Goal: Task Accomplishment & Management: Use online tool/utility

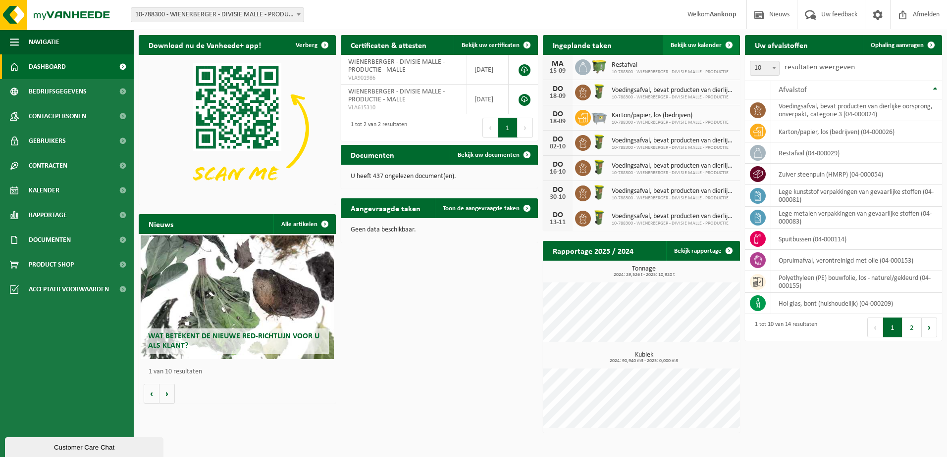
click at [690, 42] on span "Bekijk uw kalender" at bounding box center [695, 45] width 51 height 6
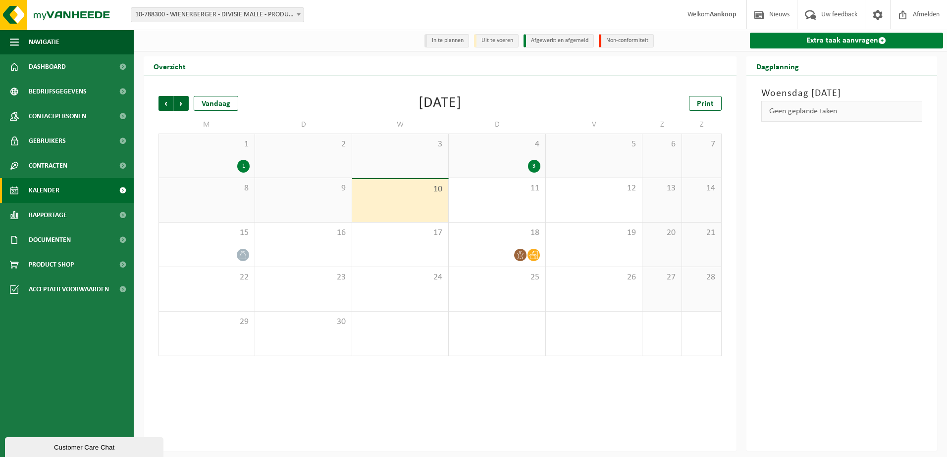
click at [777, 43] on link "Extra taak aanvragen" at bounding box center [847, 41] width 194 height 16
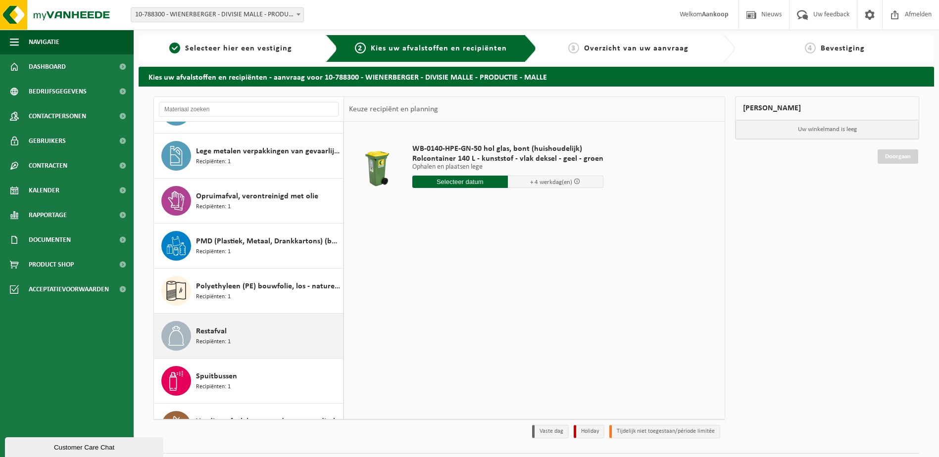
scroll to position [40, 0]
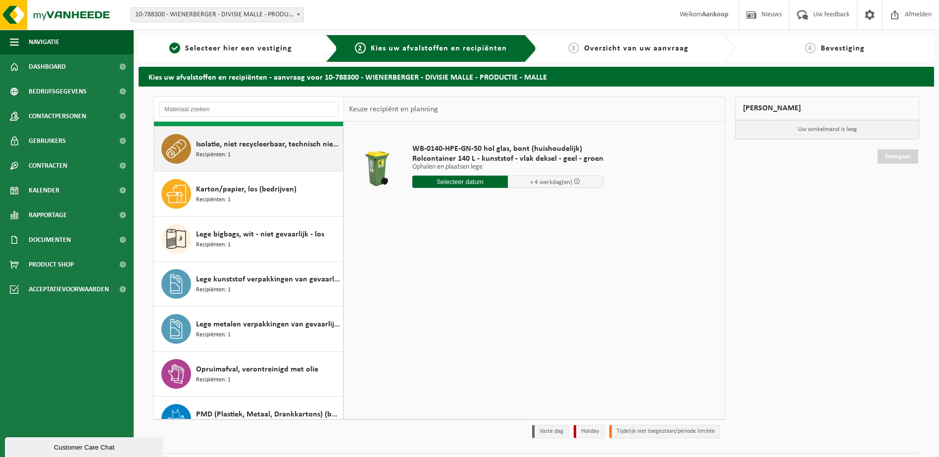
click at [247, 146] on span "Isolatie, niet recycleerbaar, technisch niet verbrandbaar (brandbaar)" at bounding box center [268, 145] width 145 height 12
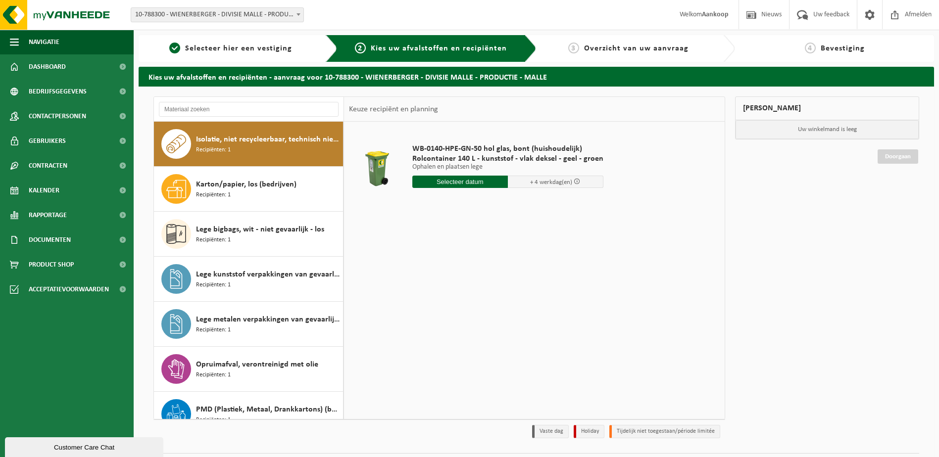
scroll to position [45, 0]
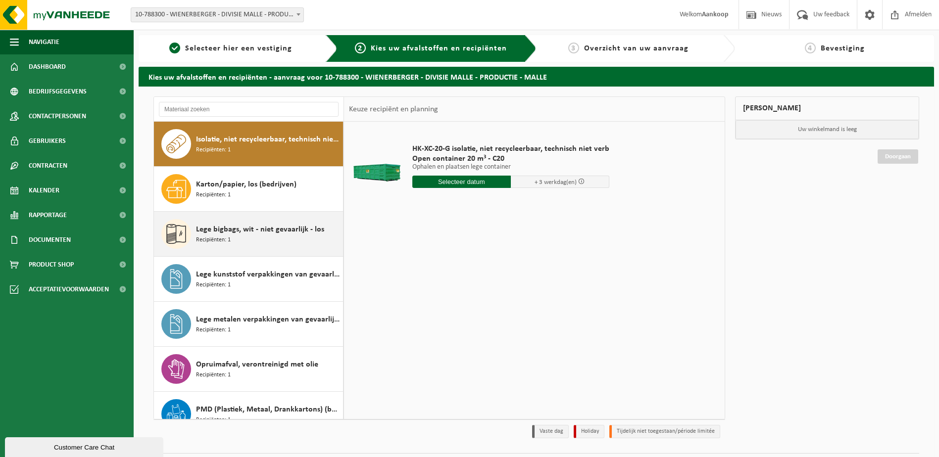
click at [250, 233] on span "Lege bigbags, wit - niet gevaarlijk - los" at bounding box center [260, 230] width 128 height 12
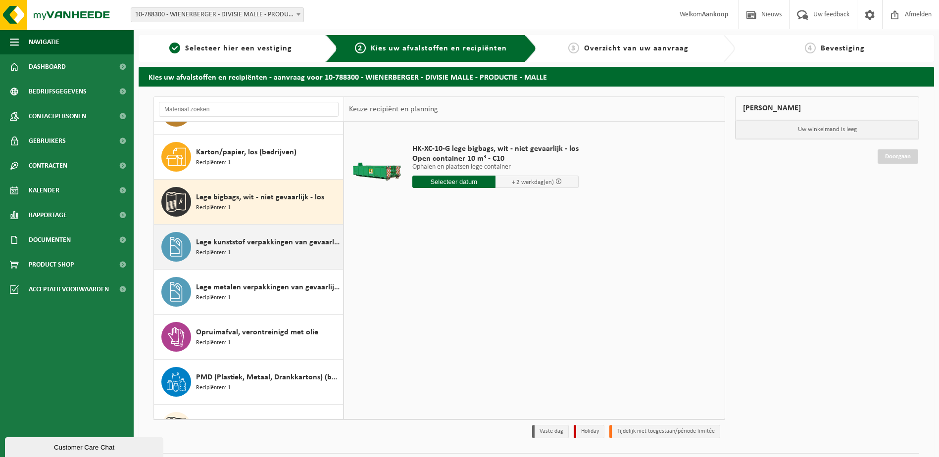
scroll to position [0, 0]
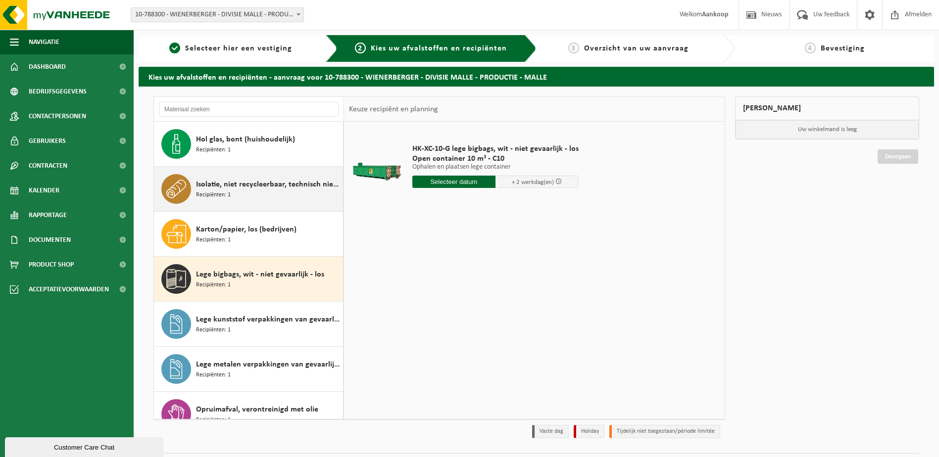
click at [250, 194] on div "Isolatie, niet recycleerbaar, technisch niet verbrandbaar (brandbaar) Recipiënt…" at bounding box center [268, 189] width 145 height 30
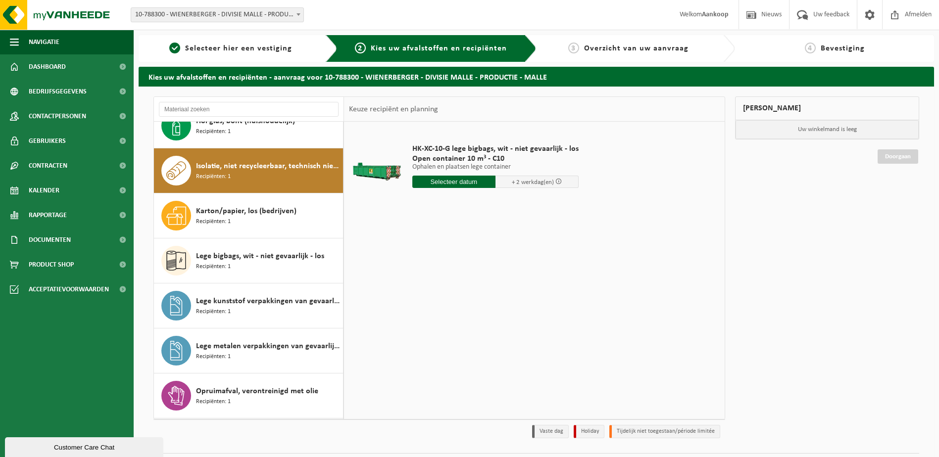
scroll to position [45, 0]
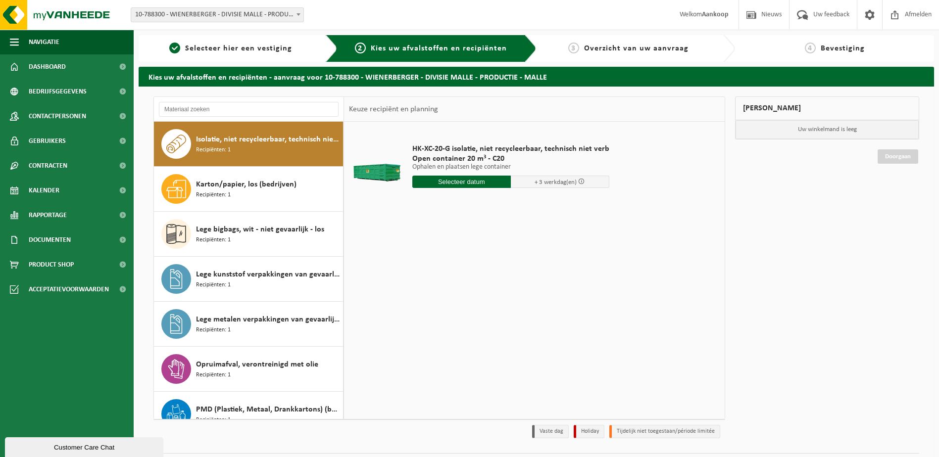
click at [438, 180] on input "text" at bounding box center [461, 182] width 99 height 12
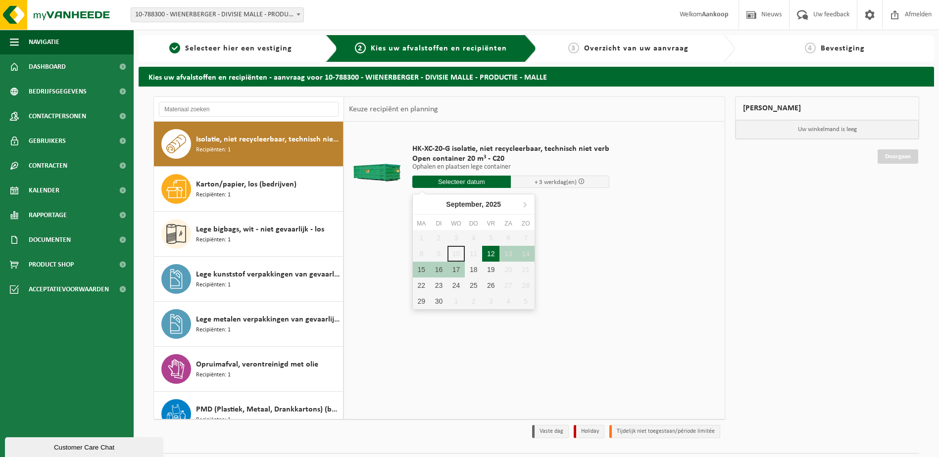
click at [491, 253] on div "12" at bounding box center [490, 254] width 17 height 16
type input "Van 2025-09-12"
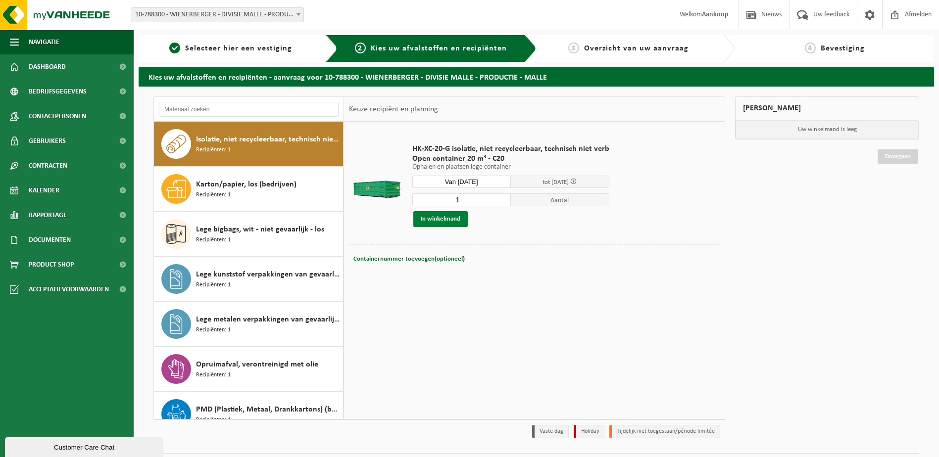
click at [438, 218] on button "In winkelmand" at bounding box center [440, 219] width 54 height 16
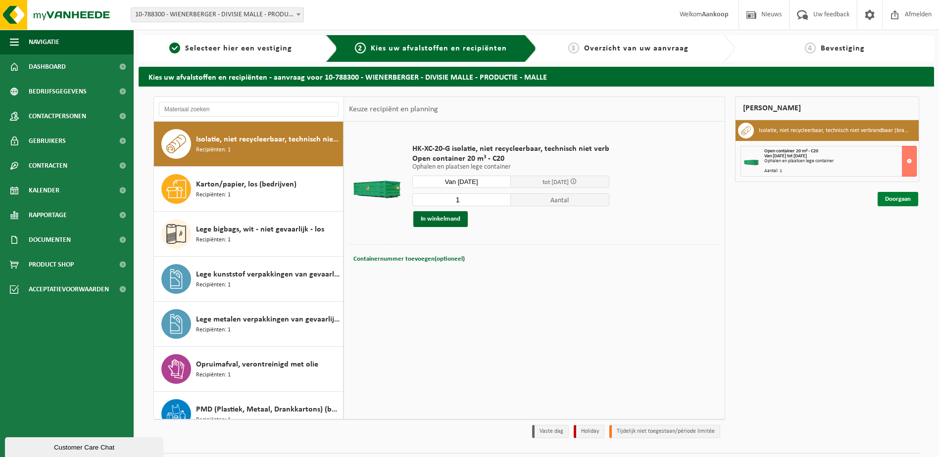
click at [904, 201] on link "Doorgaan" at bounding box center [898, 199] width 41 height 14
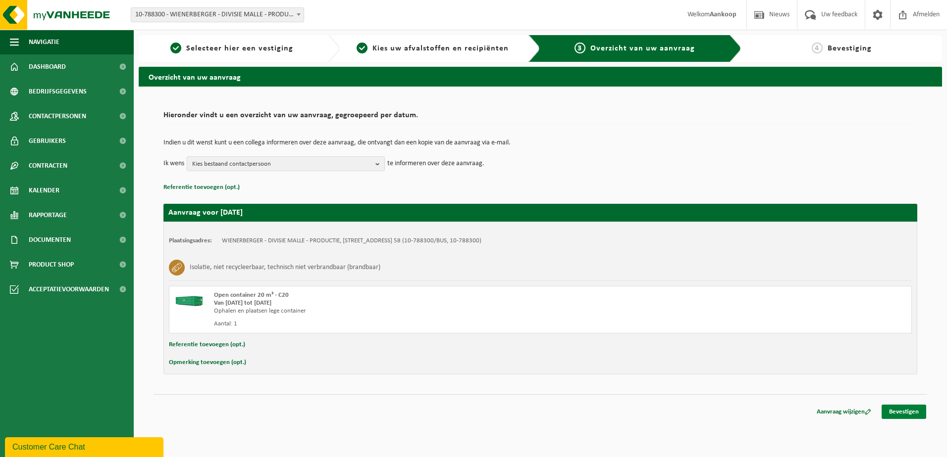
click at [891, 410] on link "Bevestigen" at bounding box center [903, 412] width 45 height 14
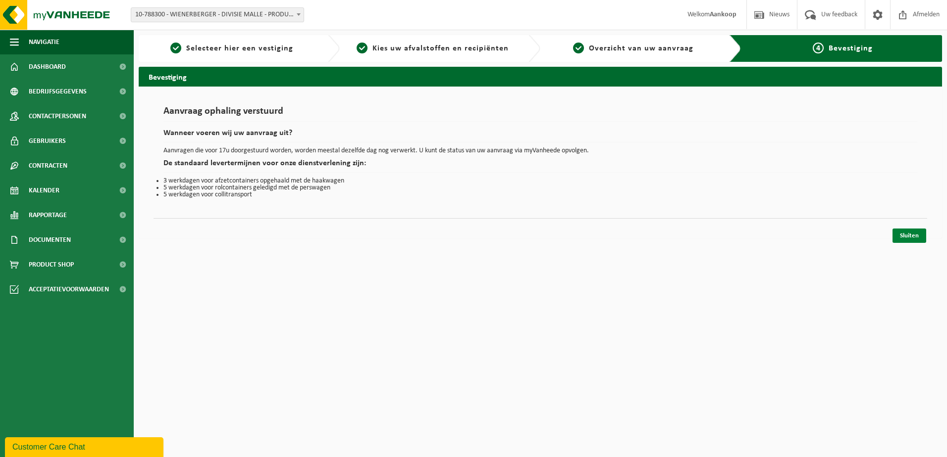
click at [900, 239] on link "Sluiten" at bounding box center [909, 236] width 34 height 14
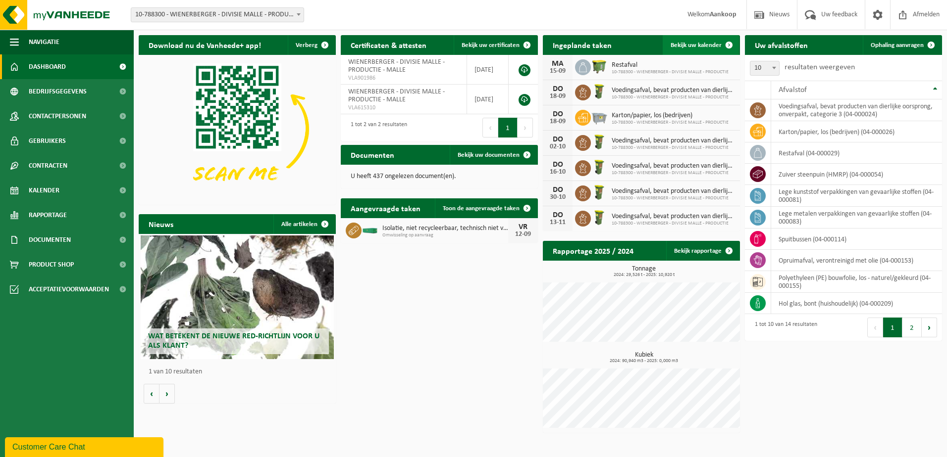
click at [690, 43] on span "Bekijk uw kalender" at bounding box center [695, 45] width 51 height 6
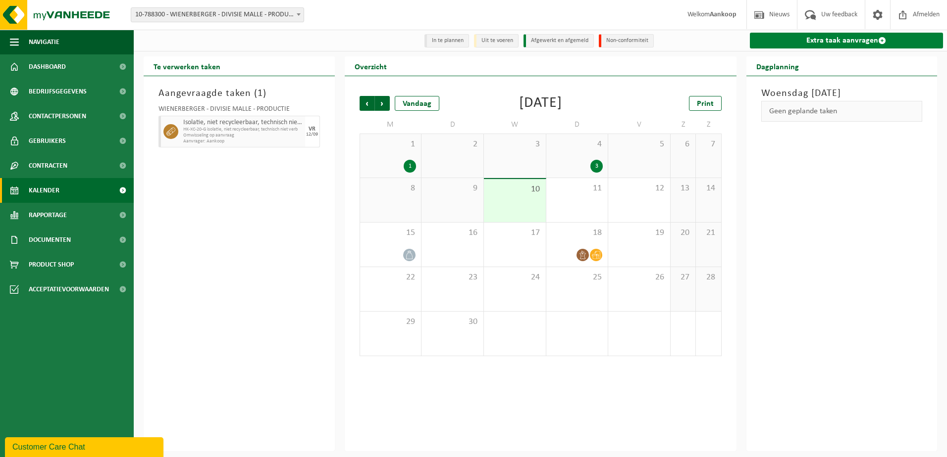
click at [788, 39] on link "Extra taak aanvragen" at bounding box center [847, 41] width 194 height 16
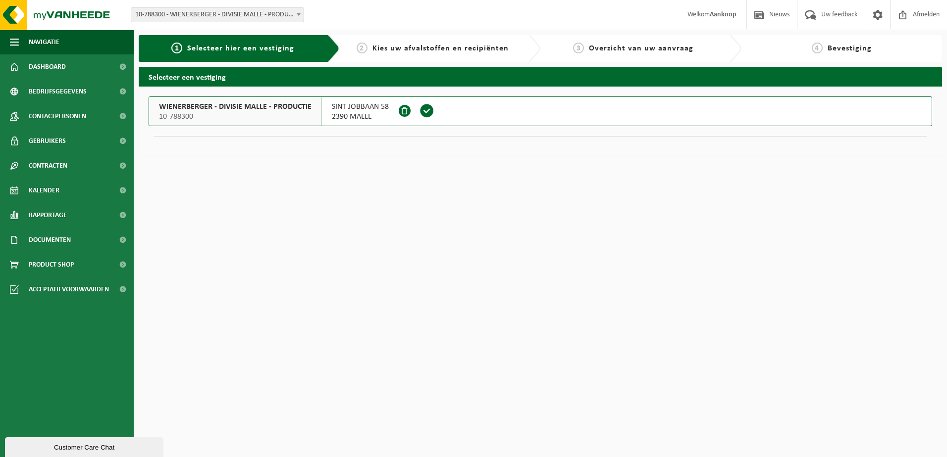
click at [195, 108] on span "WIENERBERGER - DIVISIE MALLE - PRODUCTIE" at bounding box center [235, 107] width 152 height 10
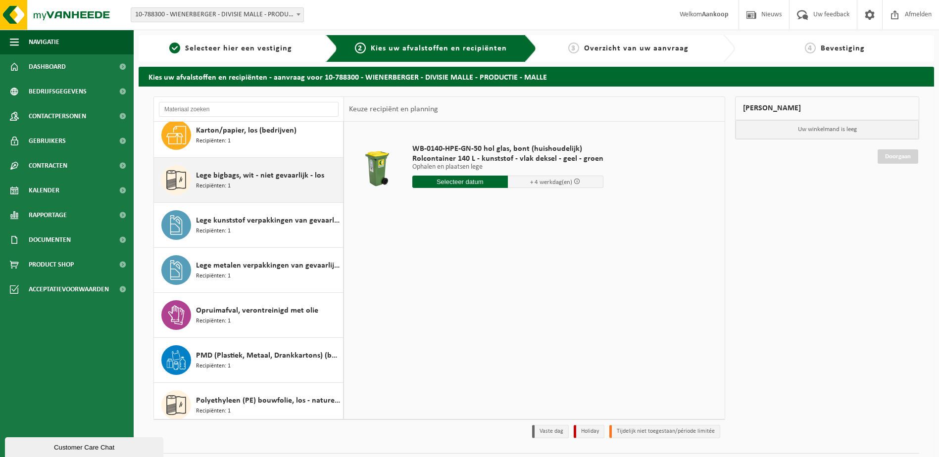
click at [272, 183] on div "Lege bigbags, wit - niet gevaarlijk - los Recipiënten: 1" at bounding box center [268, 180] width 145 height 30
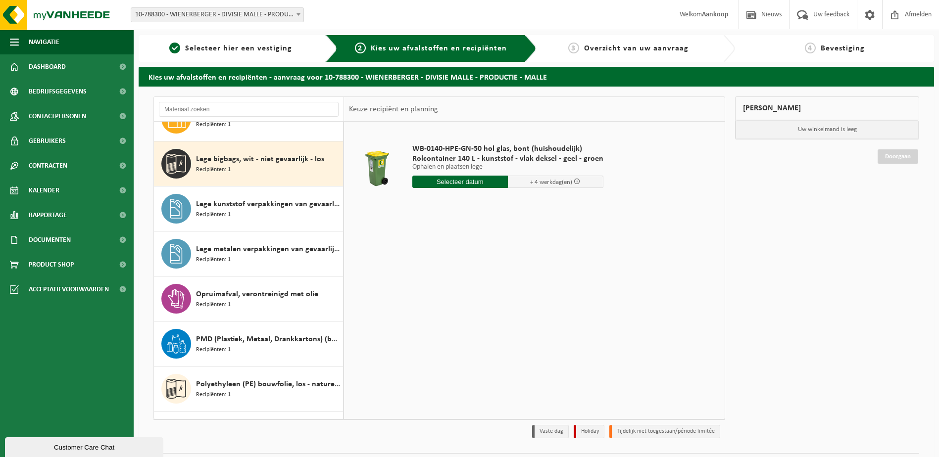
scroll to position [135, 0]
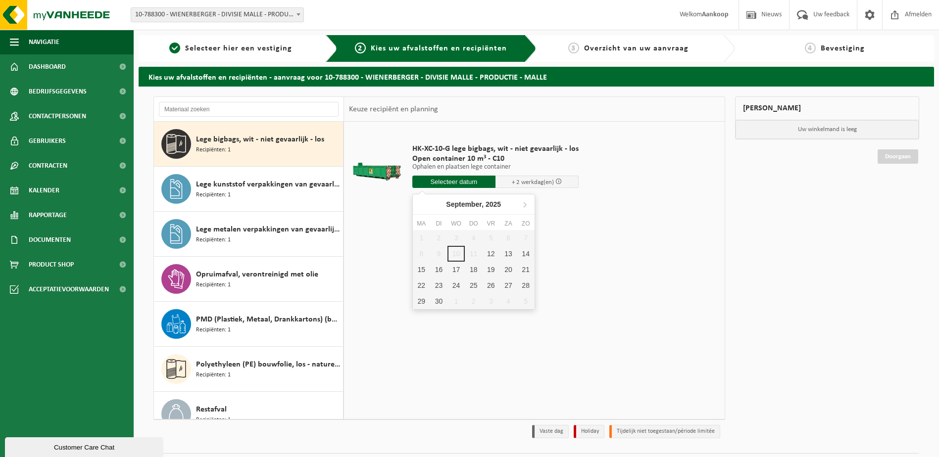
click at [475, 182] on input "text" at bounding box center [453, 182] width 83 height 12
click at [492, 251] on div "12" at bounding box center [490, 254] width 17 height 16
type input "Van 2025-09-12"
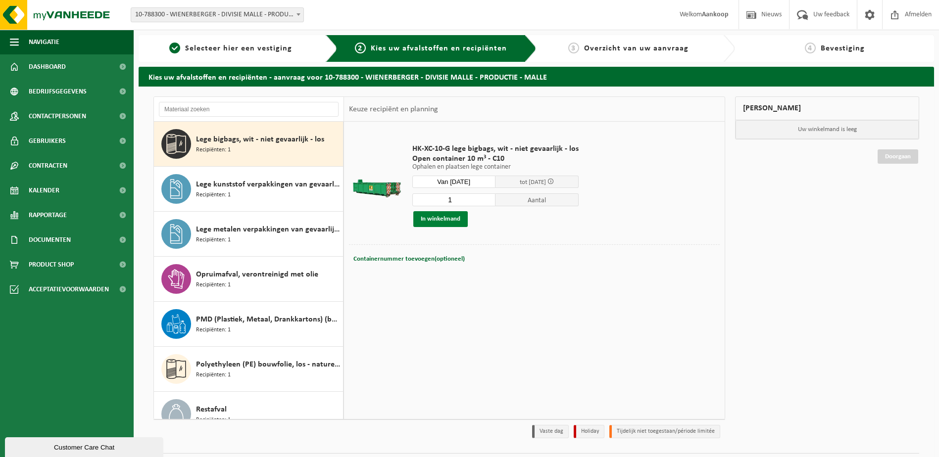
click at [438, 223] on button "In winkelmand" at bounding box center [440, 219] width 54 height 16
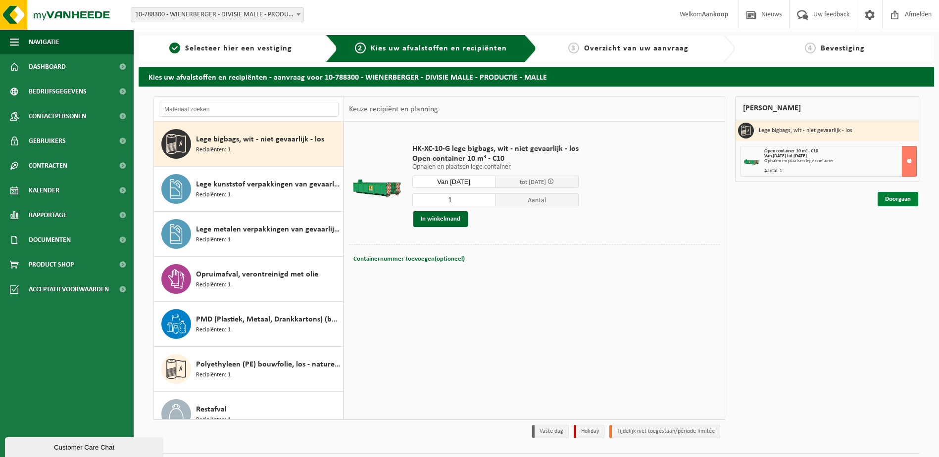
click at [891, 200] on link "Doorgaan" at bounding box center [898, 199] width 41 height 14
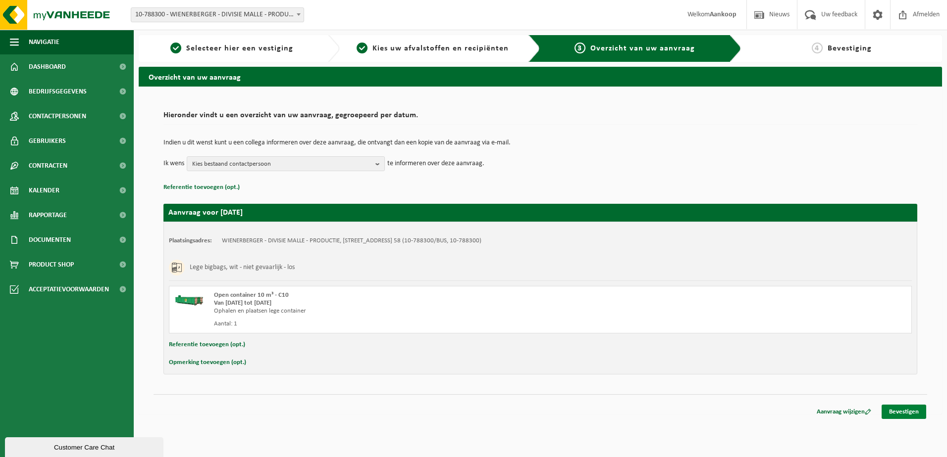
click at [894, 409] on link "Bevestigen" at bounding box center [903, 412] width 45 height 14
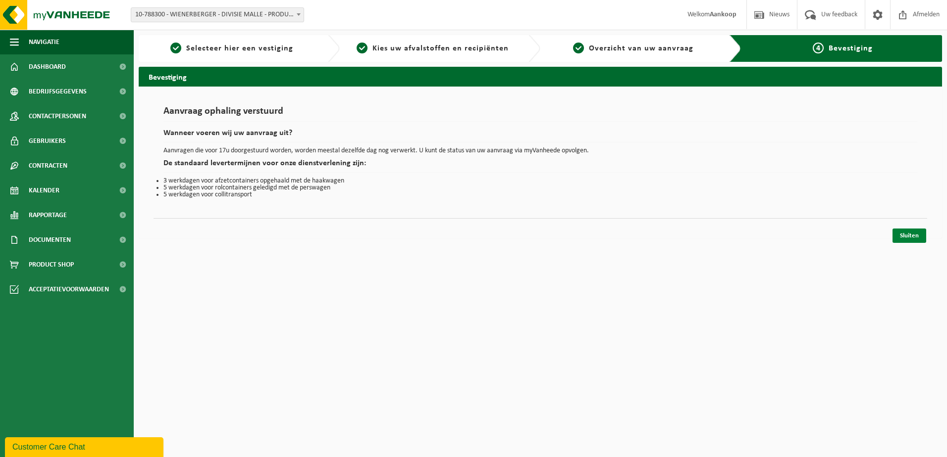
click at [905, 238] on link "Sluiten" at bounding box center [909, 236] width 34 height 14
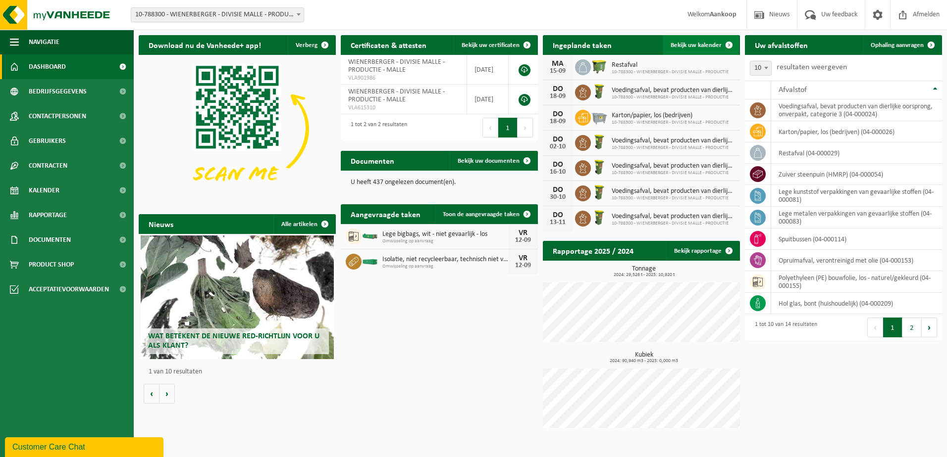
click at [700, 45] on span "Bekijk uw kalender" at bounding box center [695, 45] width 51 height 6
